Goal: Task Accomplishment & Management: Complete application form

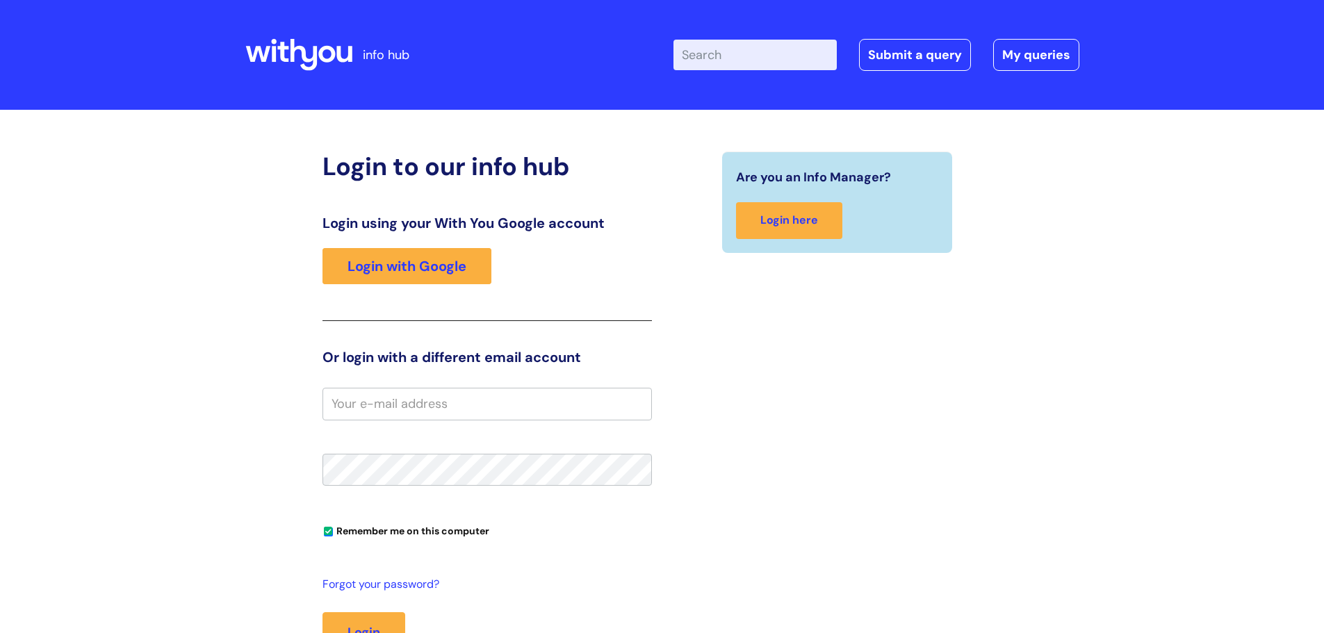
click at [428, 247] on div "Login using your With You Google account Login with Google" at bounding box center [486, 268] width 329 height 106
click at [427, 272] on link "Login with Google" at bounding box center [406, 266] width 169 height 36
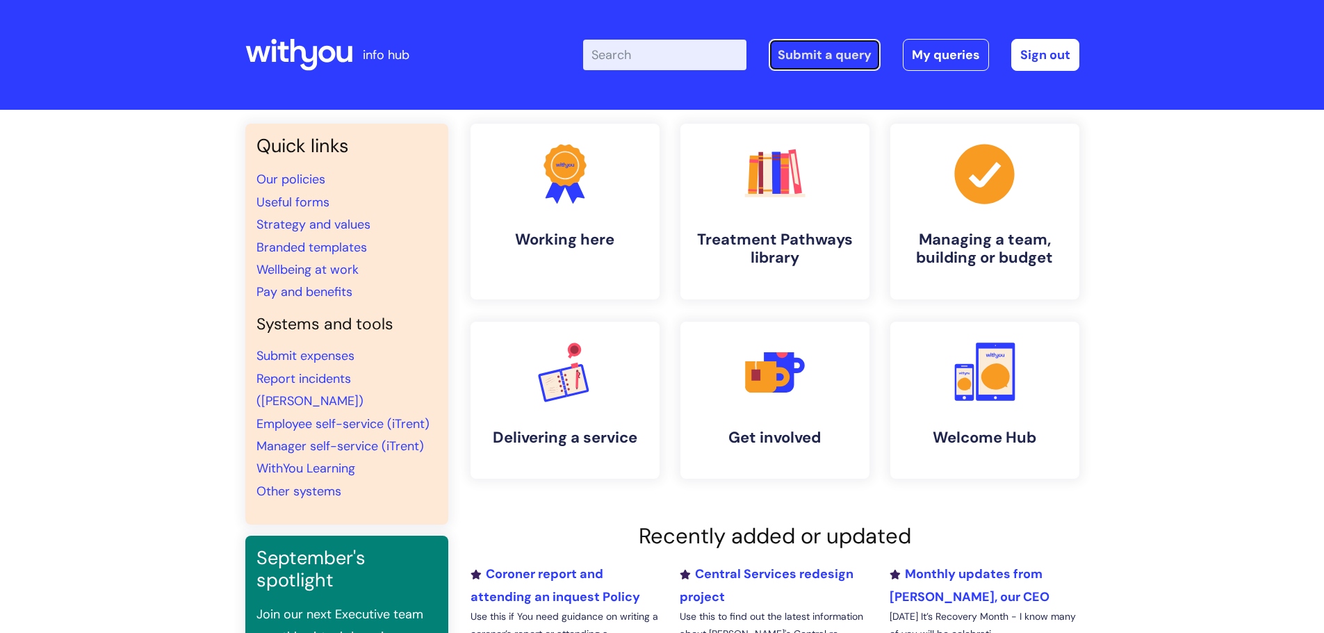
click at [844, 60] on link "Submit a query" at bounding box center [825, 55] width 112 height 32
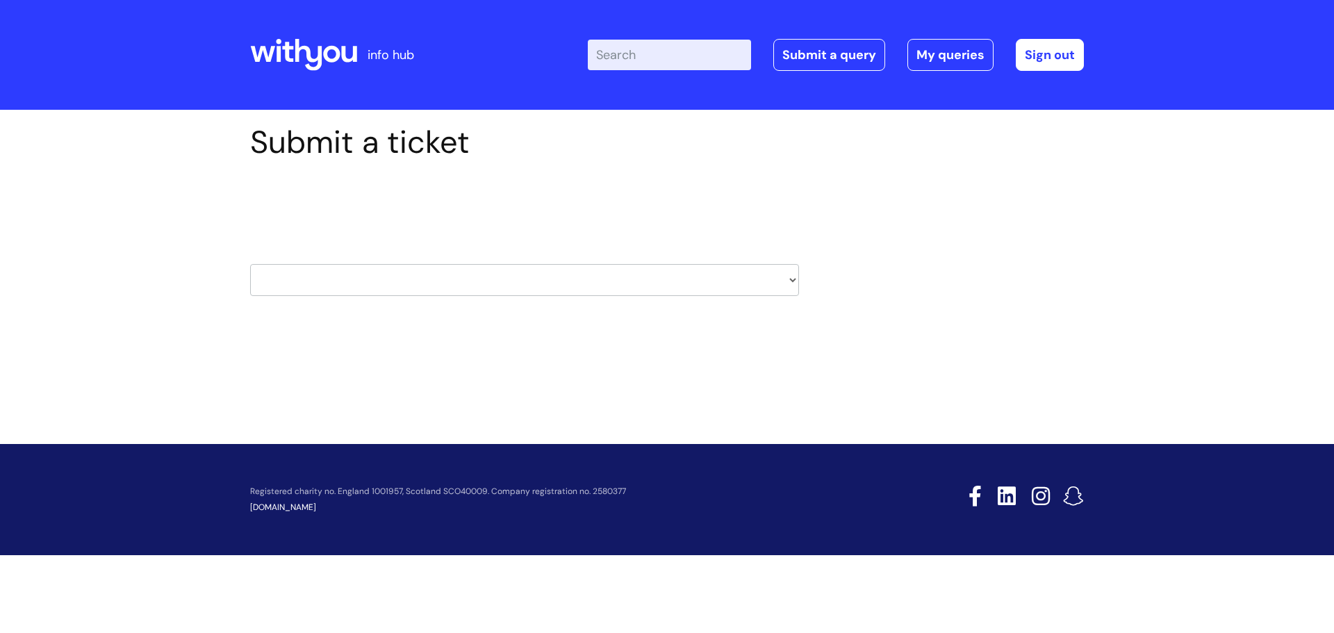
click at [475, 290] on select "HR / People IT and Support Clinical Drug Alerts Finance Accounts Data Support T…" at bounding box center [524, 280] width 549 height 32
select select "it_and_support"
click at [250, 264] on select "HR / People IT and Support Clinical Drug Alerts Finance Accounts Data Support T…" at bounding box center [524, 280] width 549 height 32
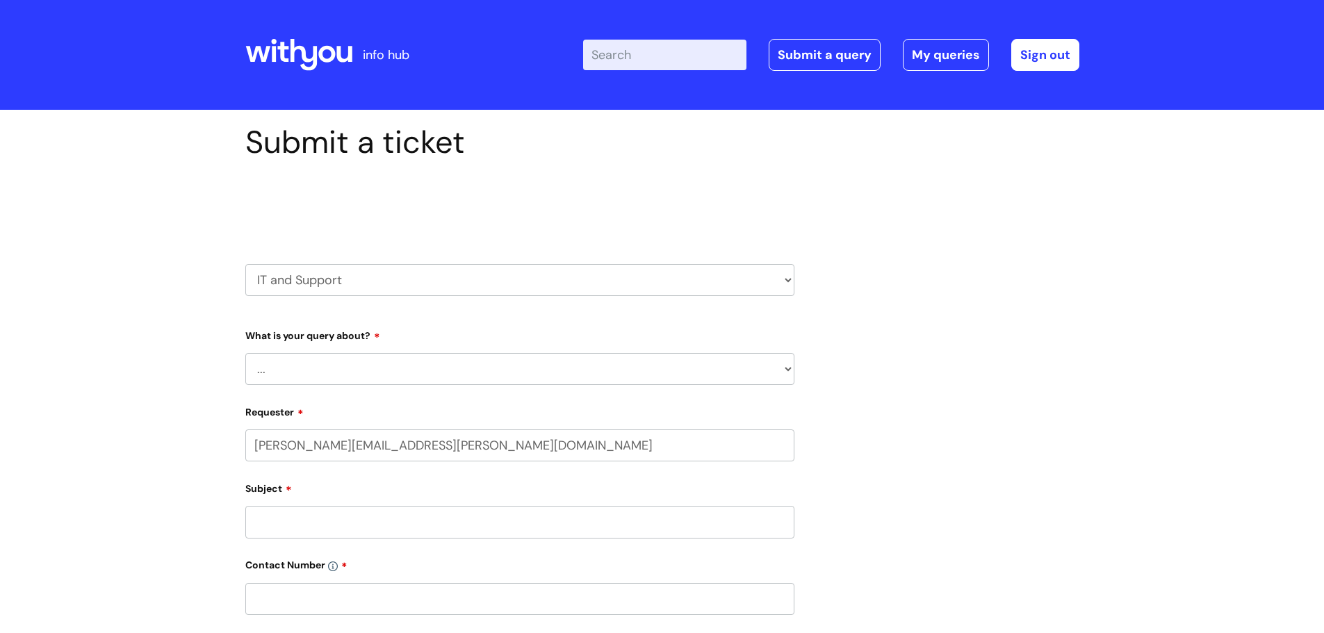
select select "80004286566"
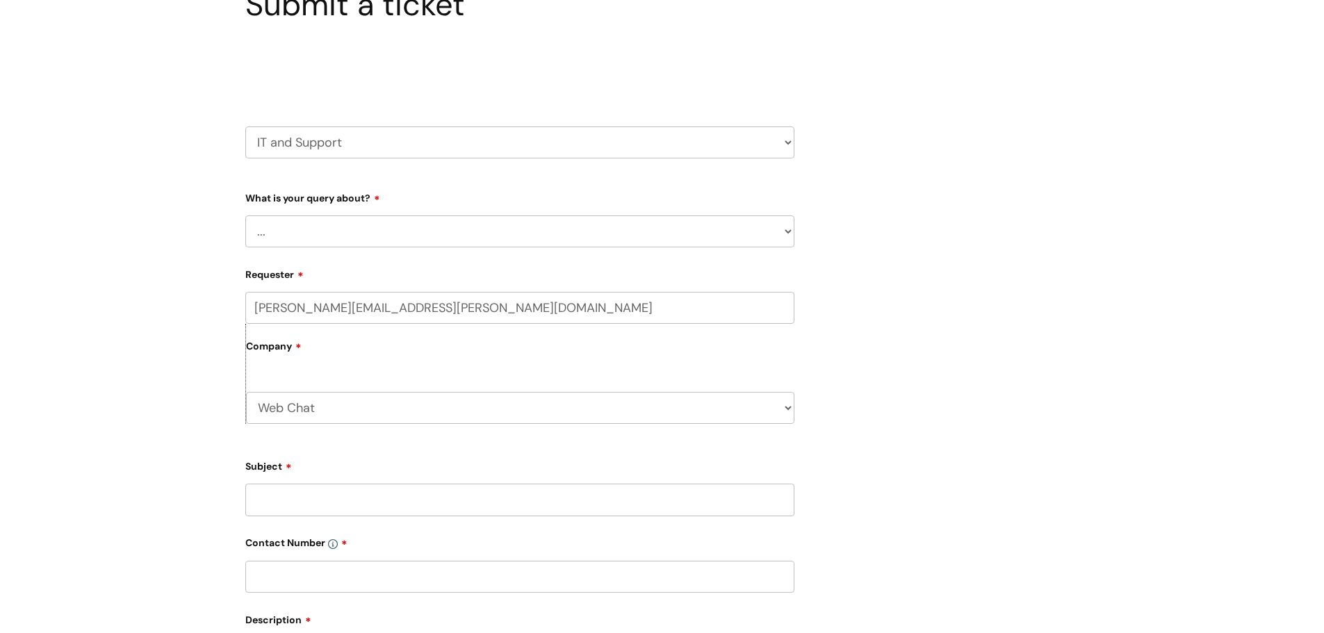
scroll to position [139, 0]
click at [535, 235] on select "... Mobile Phone Reset & MFA Accounts, Starters and Leavers IT Hardware issue I…" at bounding box center [519, 230] width 549 height 32
select select "System/software"
click at [245, 214] on select "... Mobile Phone Reset & MFA Accounts, Starters and Leavers IT Hardware issue I…" at bounding box center [519, 230] width 549 height 32
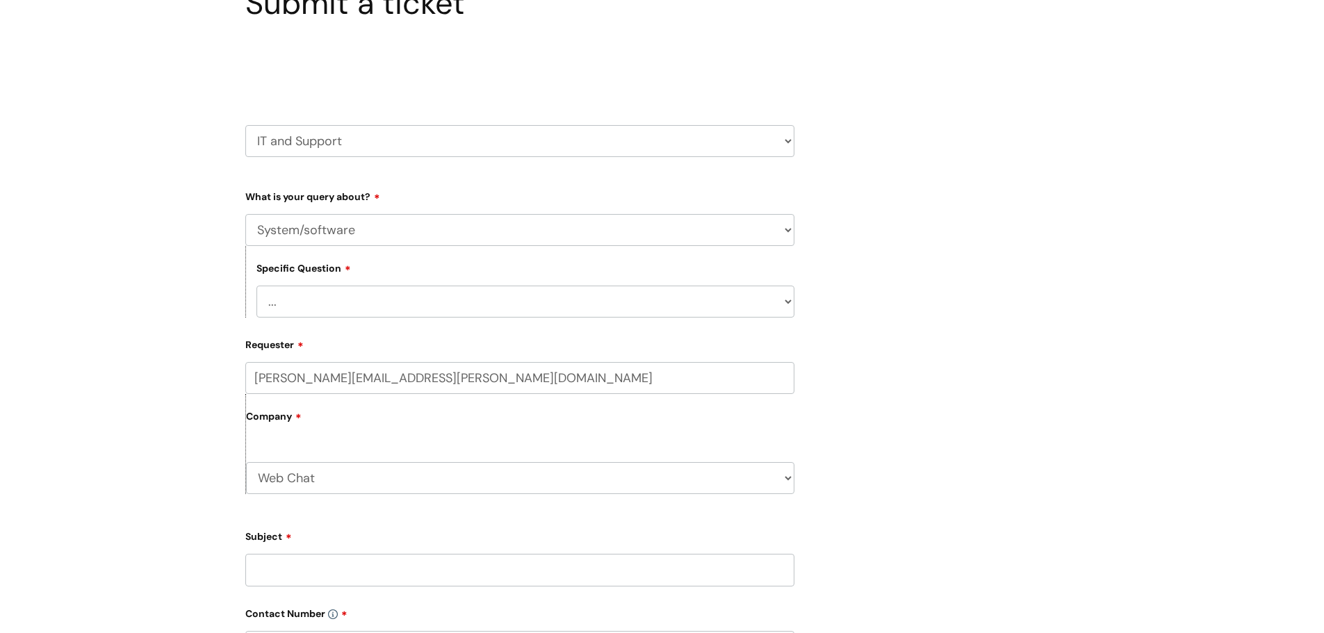
click at [520, 311] on select "... Halo PCMIS Iaptus NHS Email CJSM Email Mitel Another System Google (Workspa…" at bounding box center [525, 302] width 538 height 32
select select "Google (Workspace)"
click at [256, 286] on select "... Halo PCMIS Iaptus NHS Email CJSM Email Mitel Another System Google (Workspa…" at bounding box center [525, 302] width 538 height 32
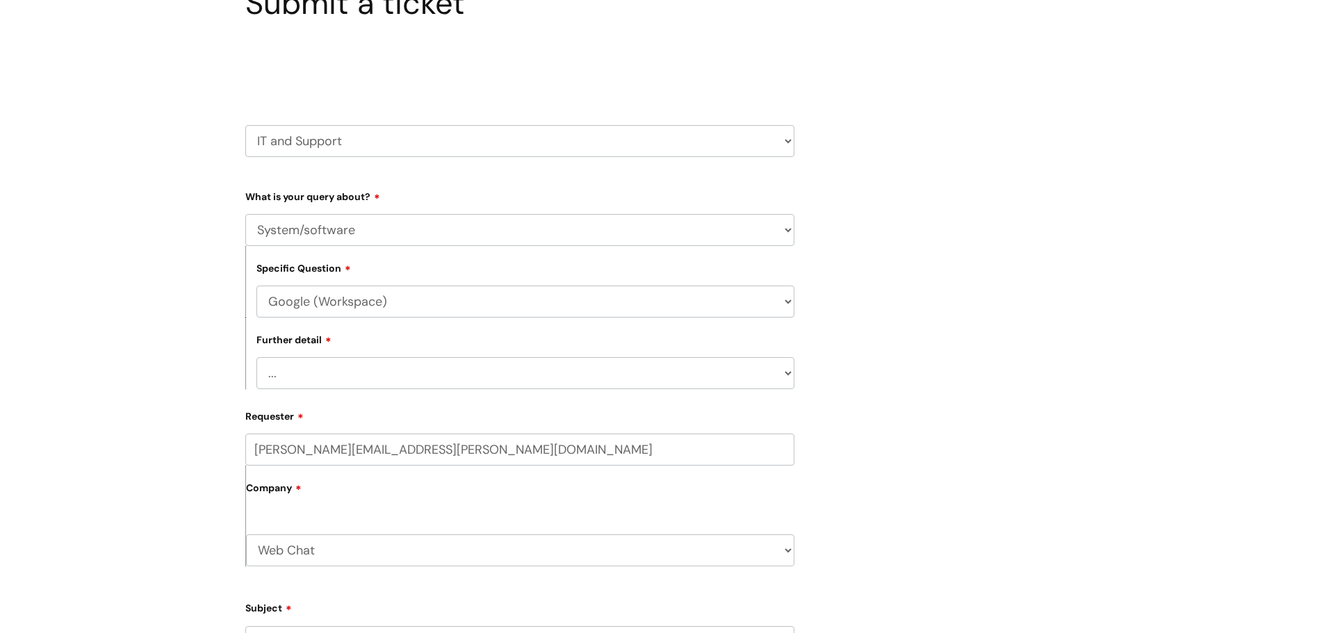
click at [471, 371] on select "... I’d like to add/remove user(s) to a shared email inbox I’d like to add/remo…" at bounding box center [525, 373] width 538 height 32
select select "Anything else"
click at [256, 357] on select "... I’d like to add/remove user(s) to a shared email inbox I’d like to add/remo…" at bounding box center [525, 373] width 538 height 32
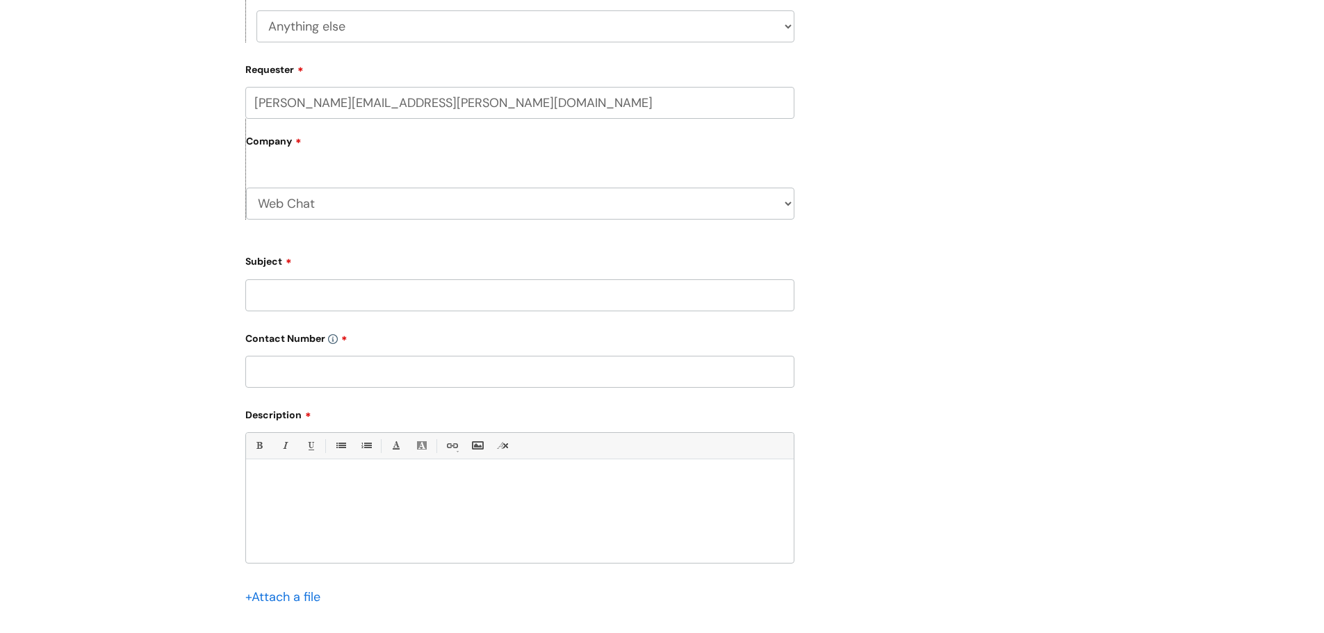
scroll to position [487, 0]
click at [372, 299] on input "Subject" at bounding box center [519, 295] width 549 height 32
type input "Highland Calander"
type input "07760755522"
click at [415, 477] on p at bounding box center [519, 483] width 527 height 13
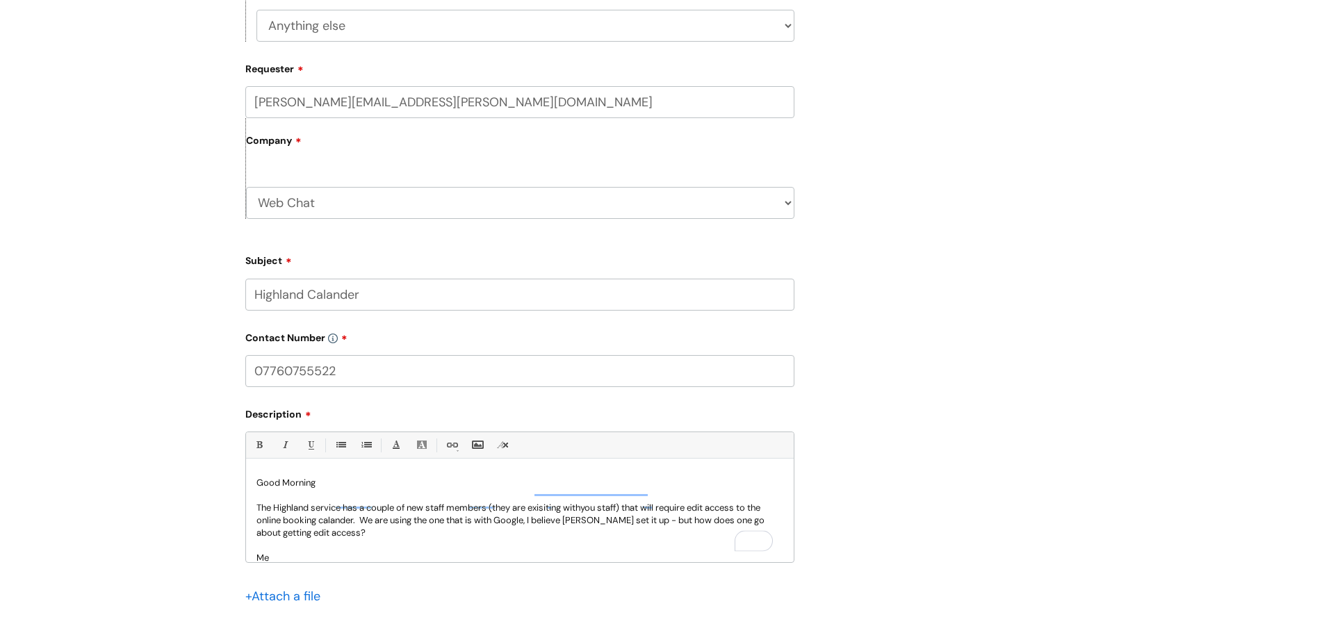
scroll to position [0, 0]
click at [331, 543] on p "The Highland service has a couple of new staff members (they are exisiting with…" at bounding box center [519, 533] width 527 height 63
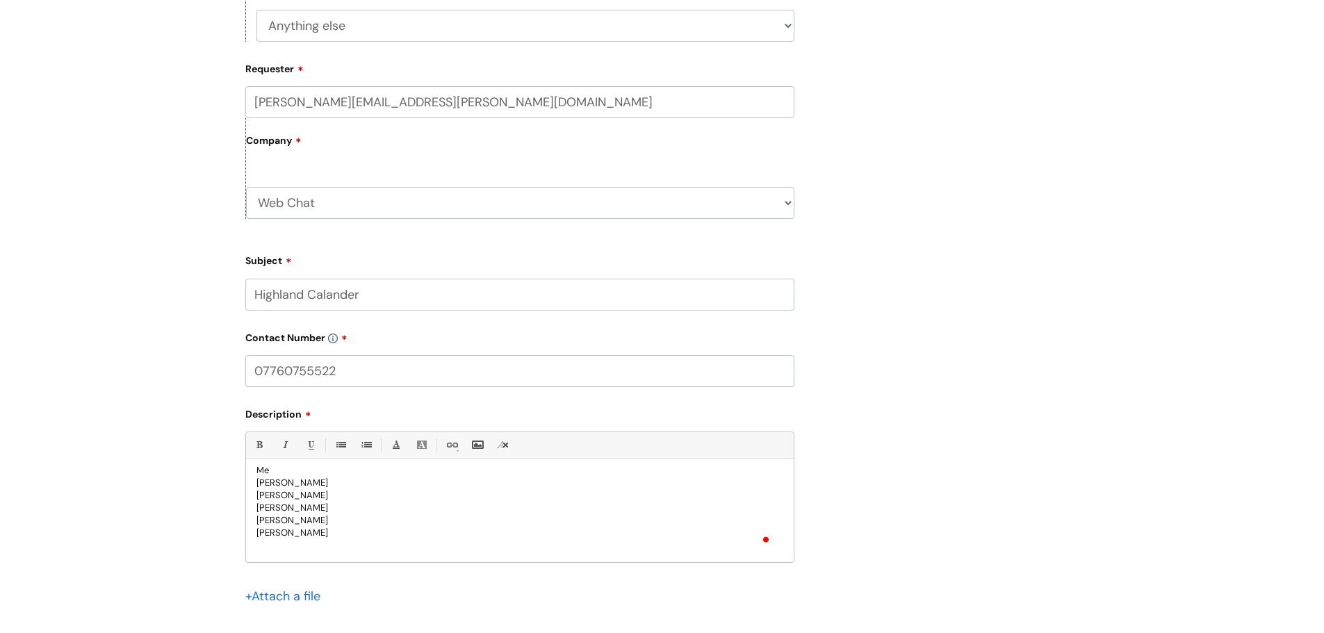
scroll to position [113, 0]
click at [175, 547] on div "Submit a ticket Select issue type HR / People IT and Support Clinical Drug Aler…" at bounding box center [662, 187] width 1324 height 1129
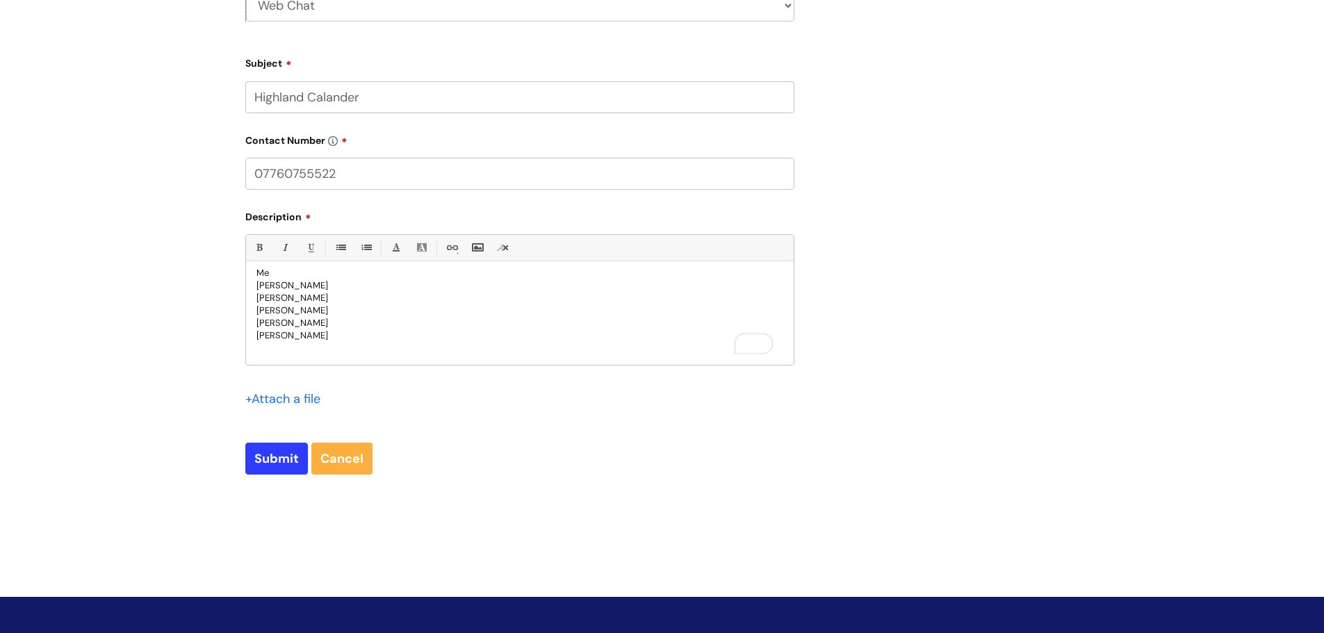
scroll to position [695, 0]
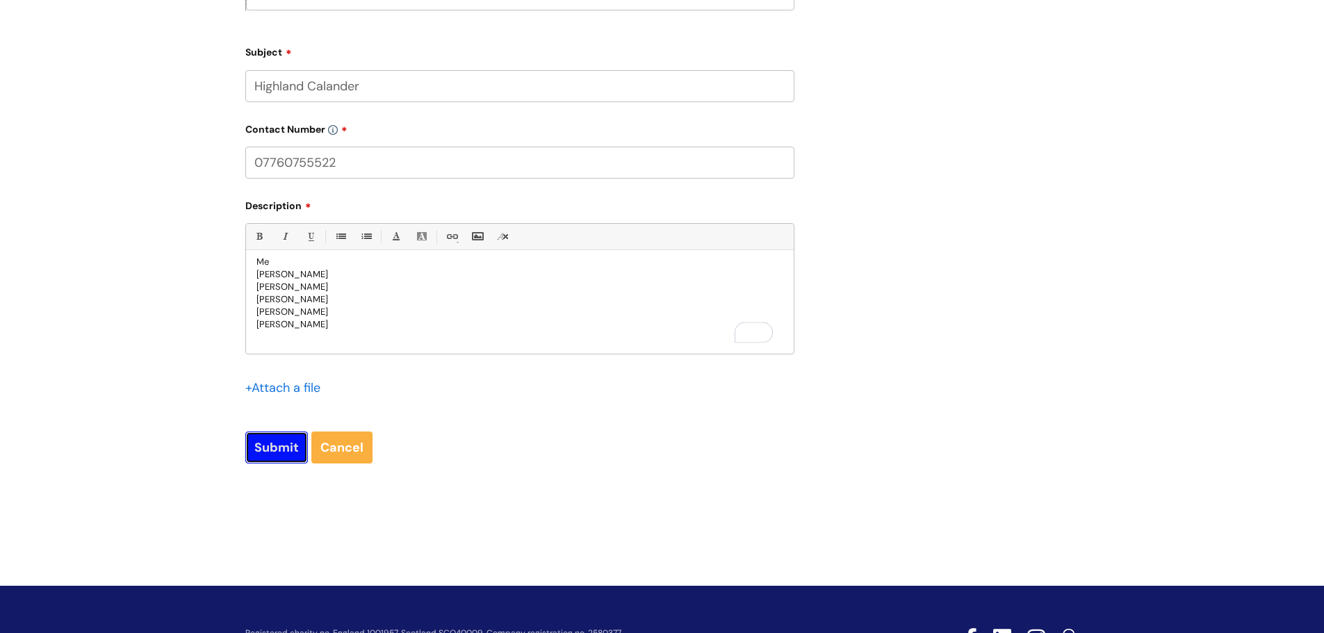
click at [265, 440] on input "Submit" at bounding box center [276, 448] width 63 height 32
type input "Please Wait..."
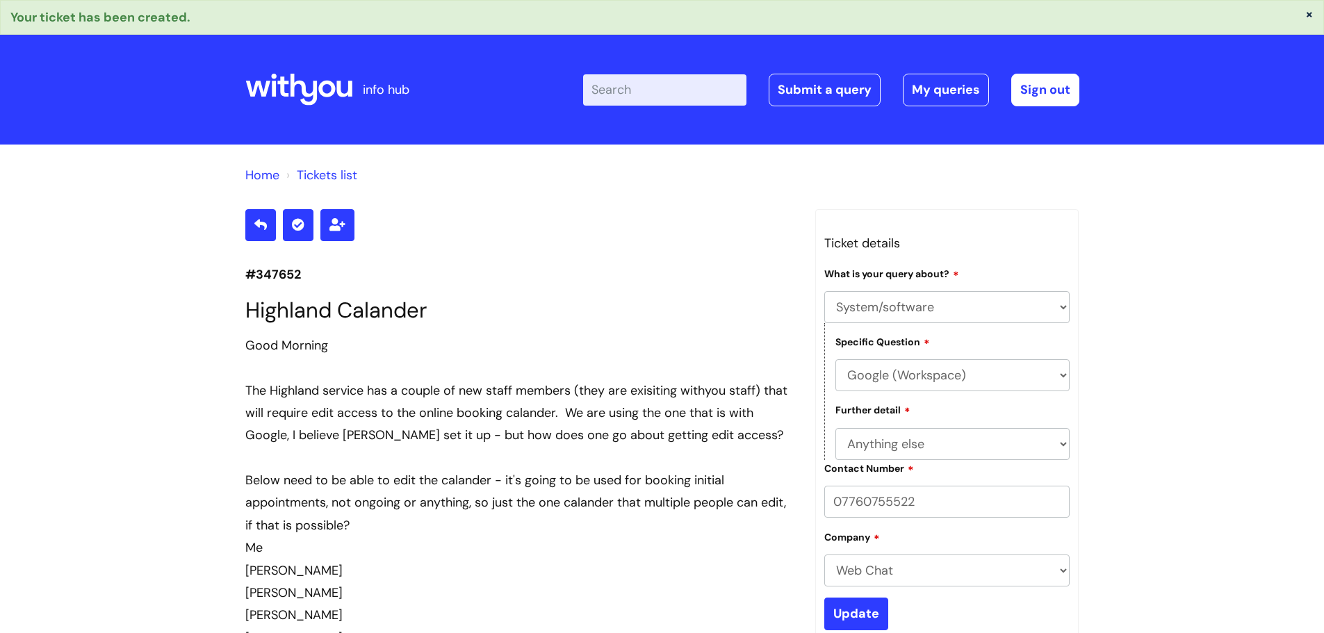
select select "System/software"
select select "Google (Workspace)"
select select "Anything else"
